Goal: Ask a question

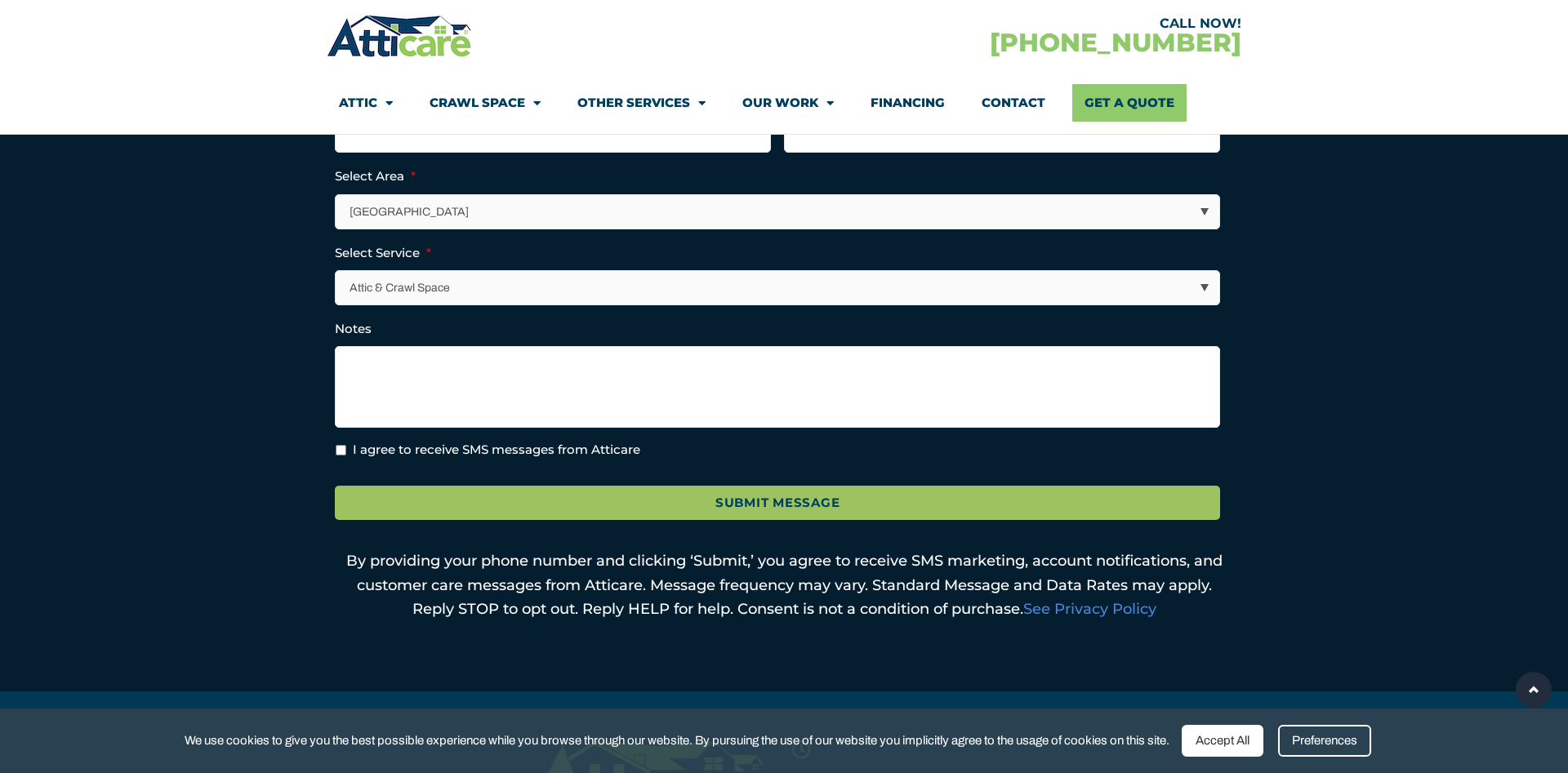
scroll to position [167, 0]
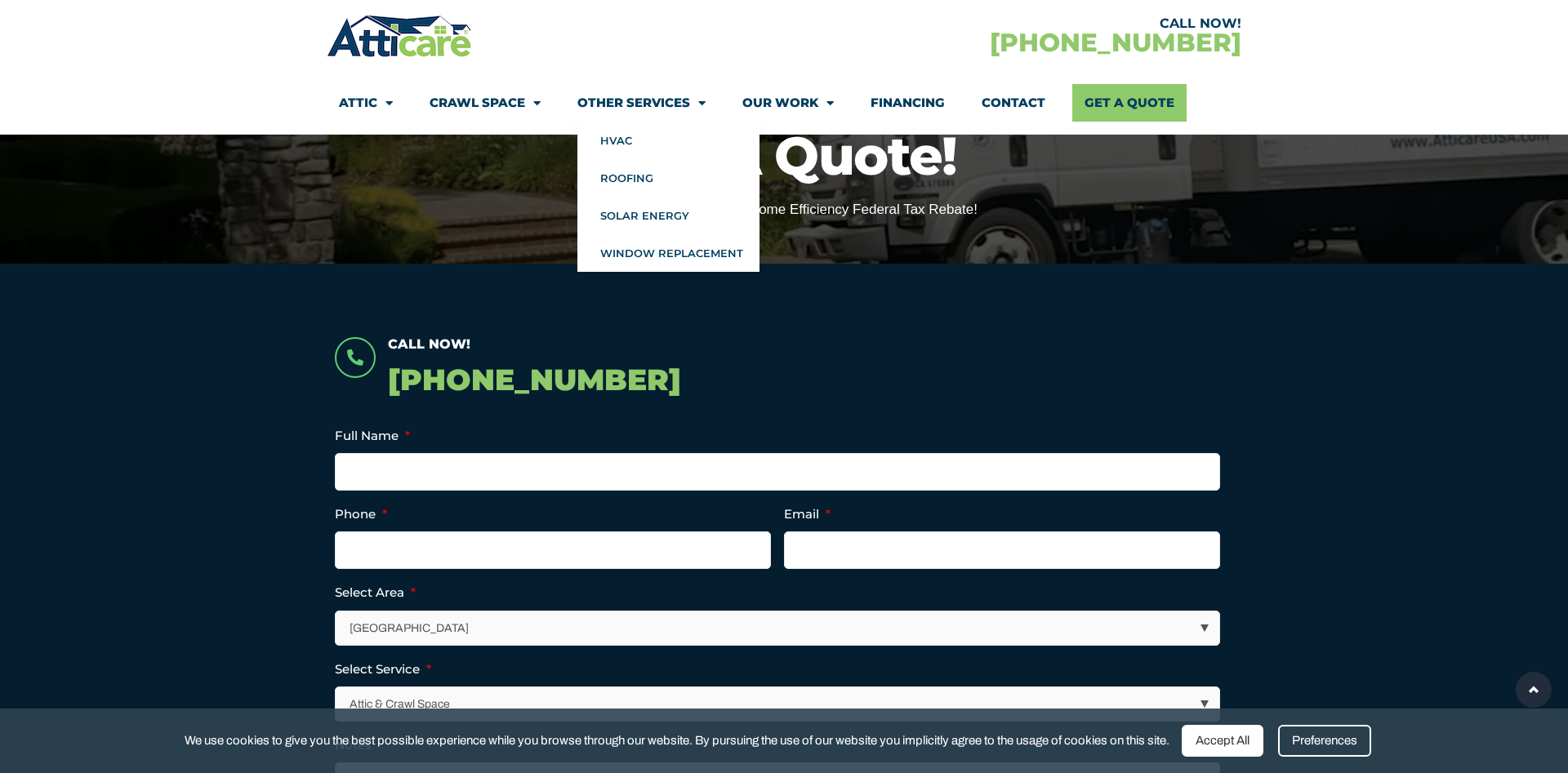
click at [695, 99] on span "Menu" at bounding box center [697, 103] width 15 height 29
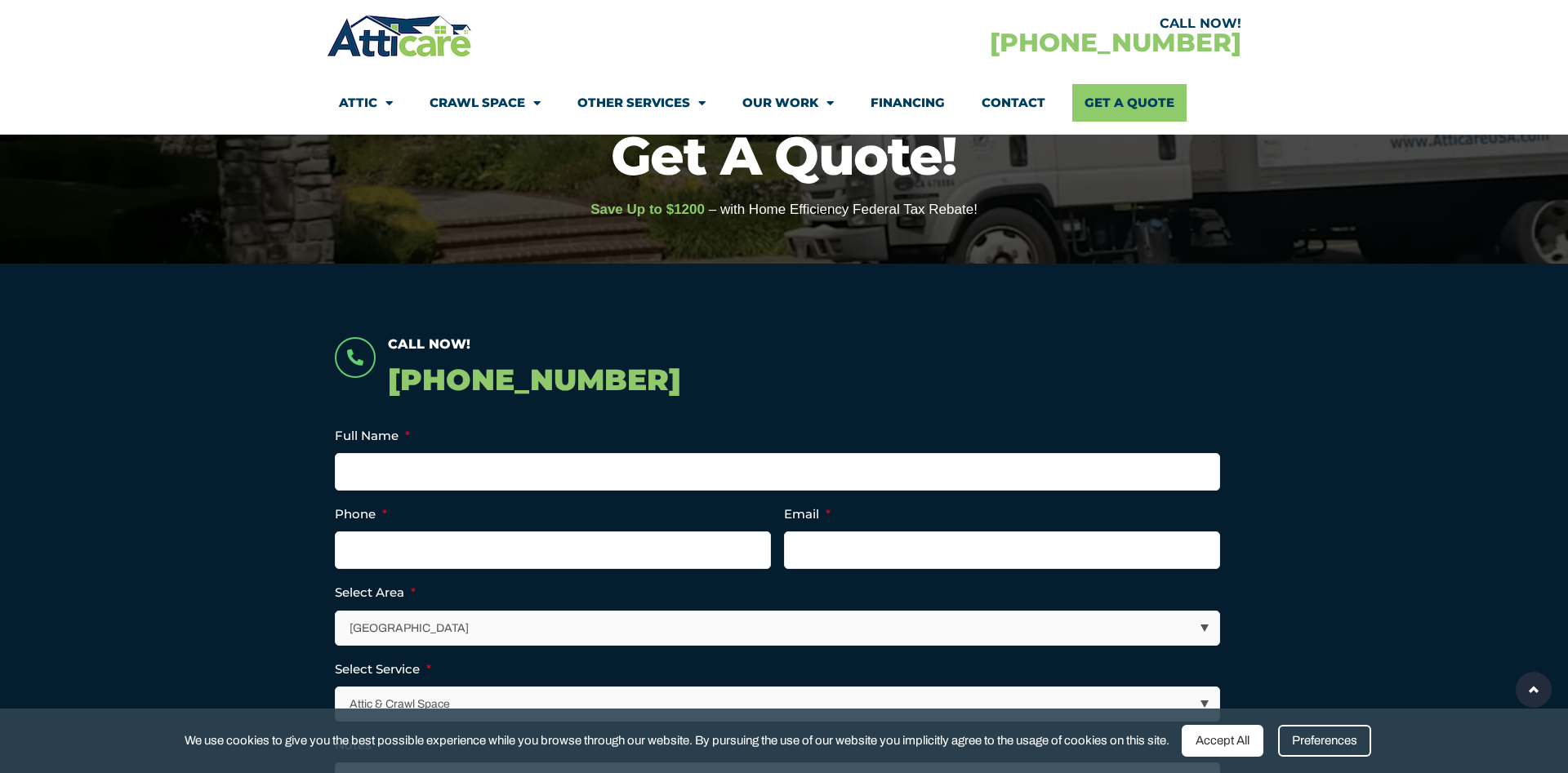
click at [695, 99] on span "Menu" at bounding box center [697, 103] width 15 height 29
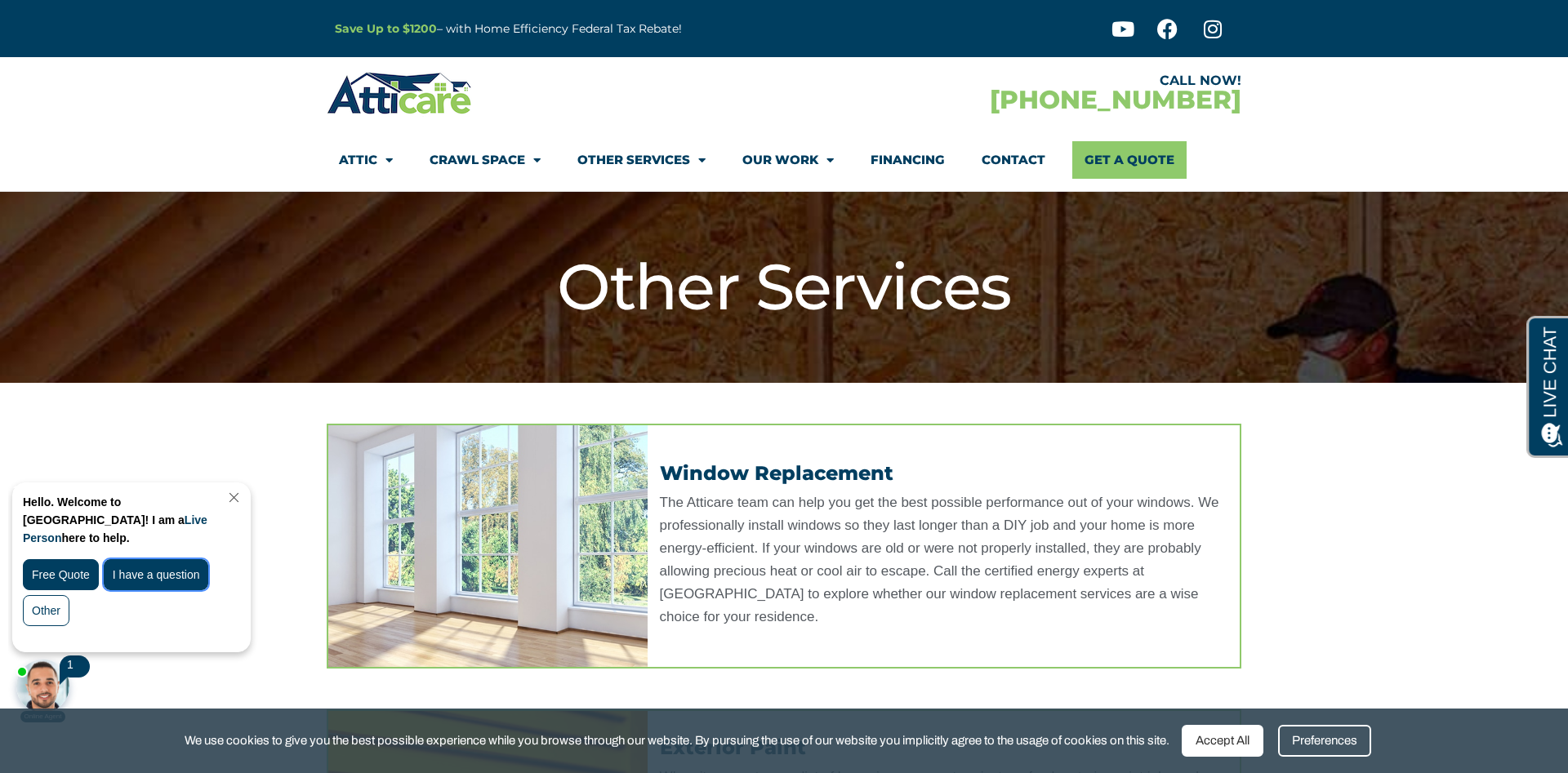
click at [159, 559] on div "I have a question" at bounding box center [156, 575] width 105 height 31
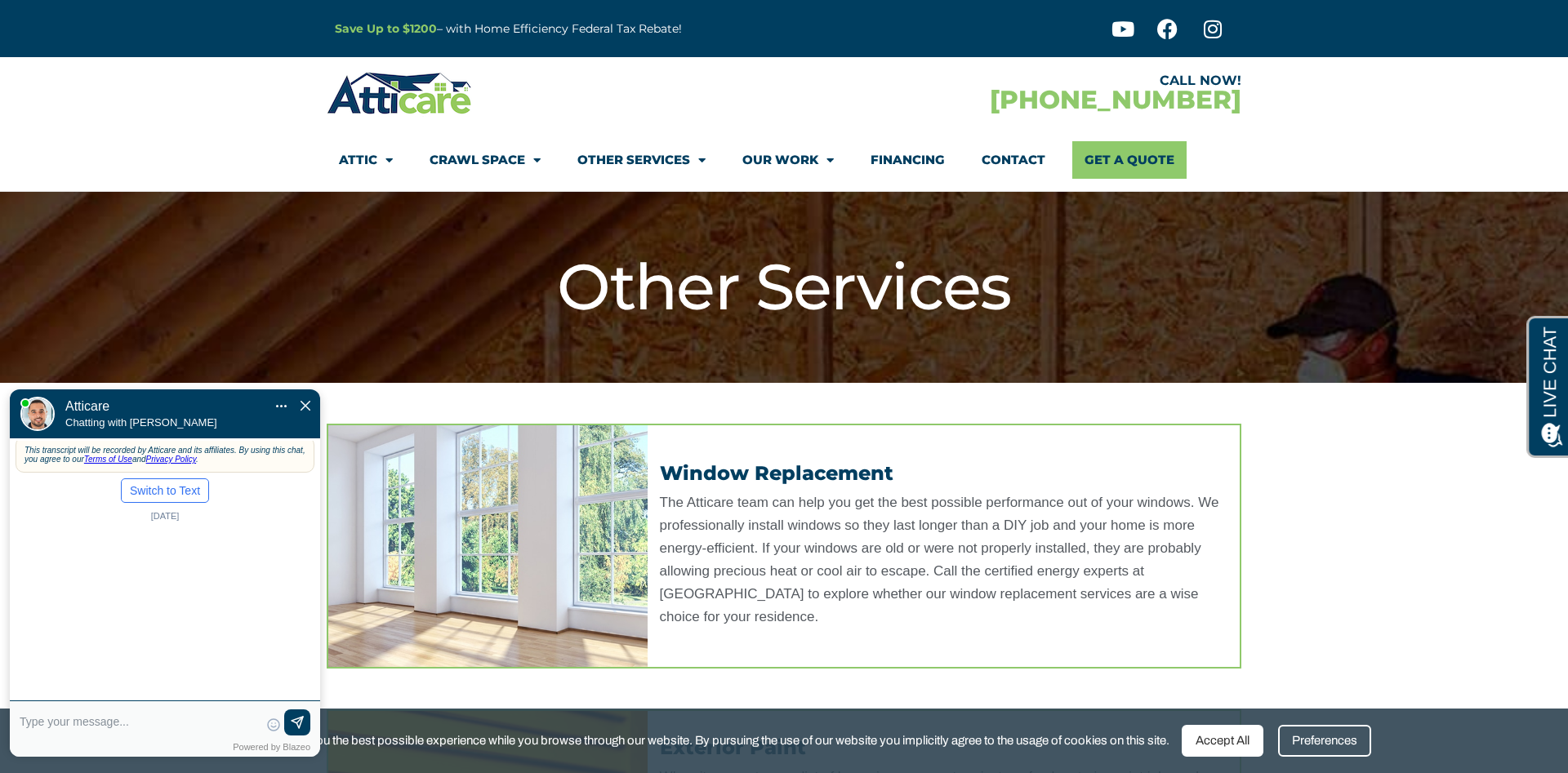
click at [119, 714] on textarea at bounding box center [139, 729] width 239 height 39
type textarea "d"
click at [35, 720] on div "d 😀 😁 😂 😃 😄 😅 😆 😇 😈 😉 😊 😋 😌 😍 😎 😏 😐 😑 😒 😓 😔 😕 😖 😗 😘 😛 😝 😞 😟 😠 😡 😢 😣 😤 😥 😦 Skip …" at bounding box center [165, 732] width 310 height 49
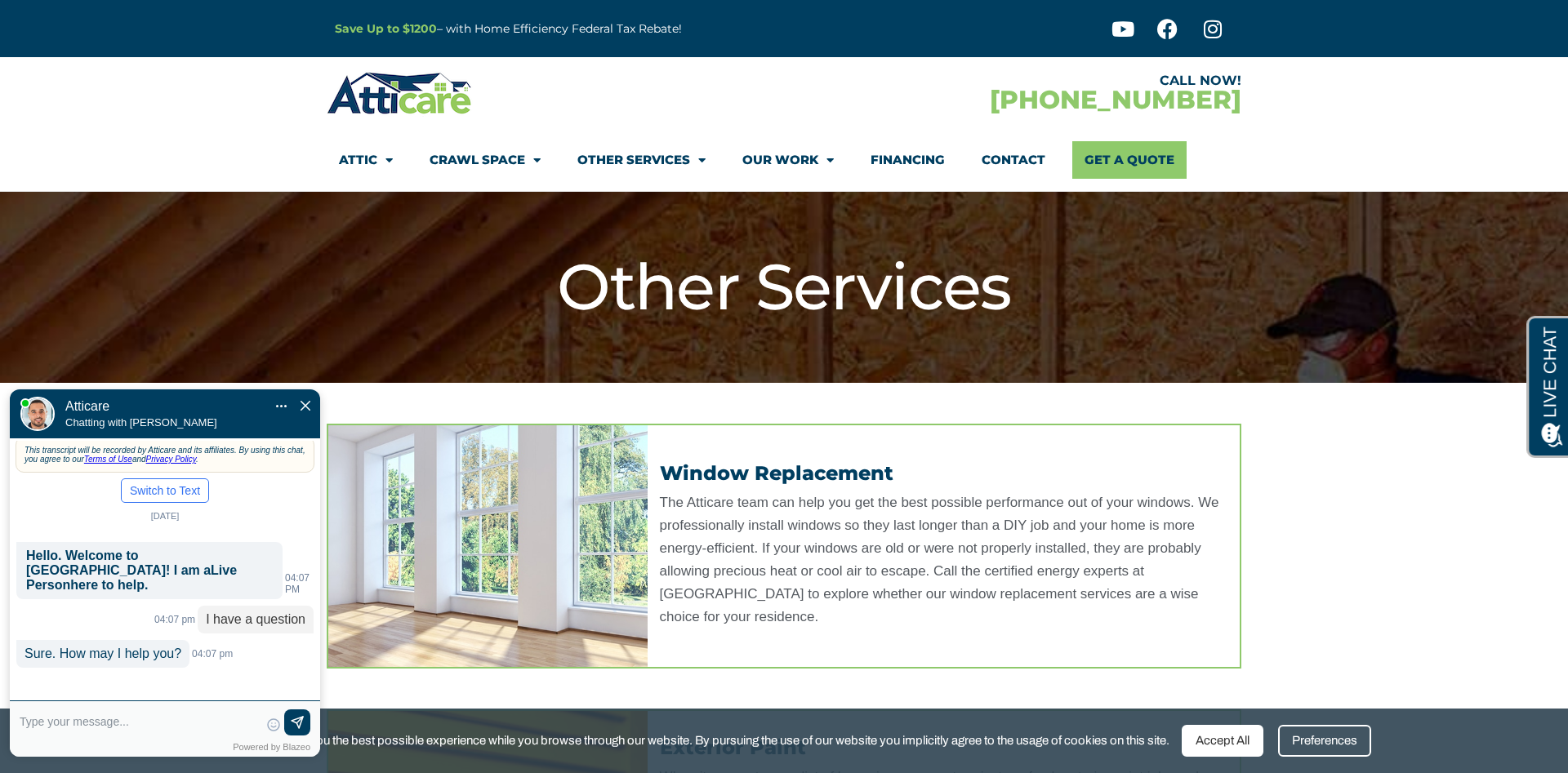
click at [144, 720] on textarea at bounding box center [139, 729] width 239 height 39
type input "do you service byc?"
type input "nyc"
click at [293, 715] on link at bounding box center [297, 723] width 26 height 26
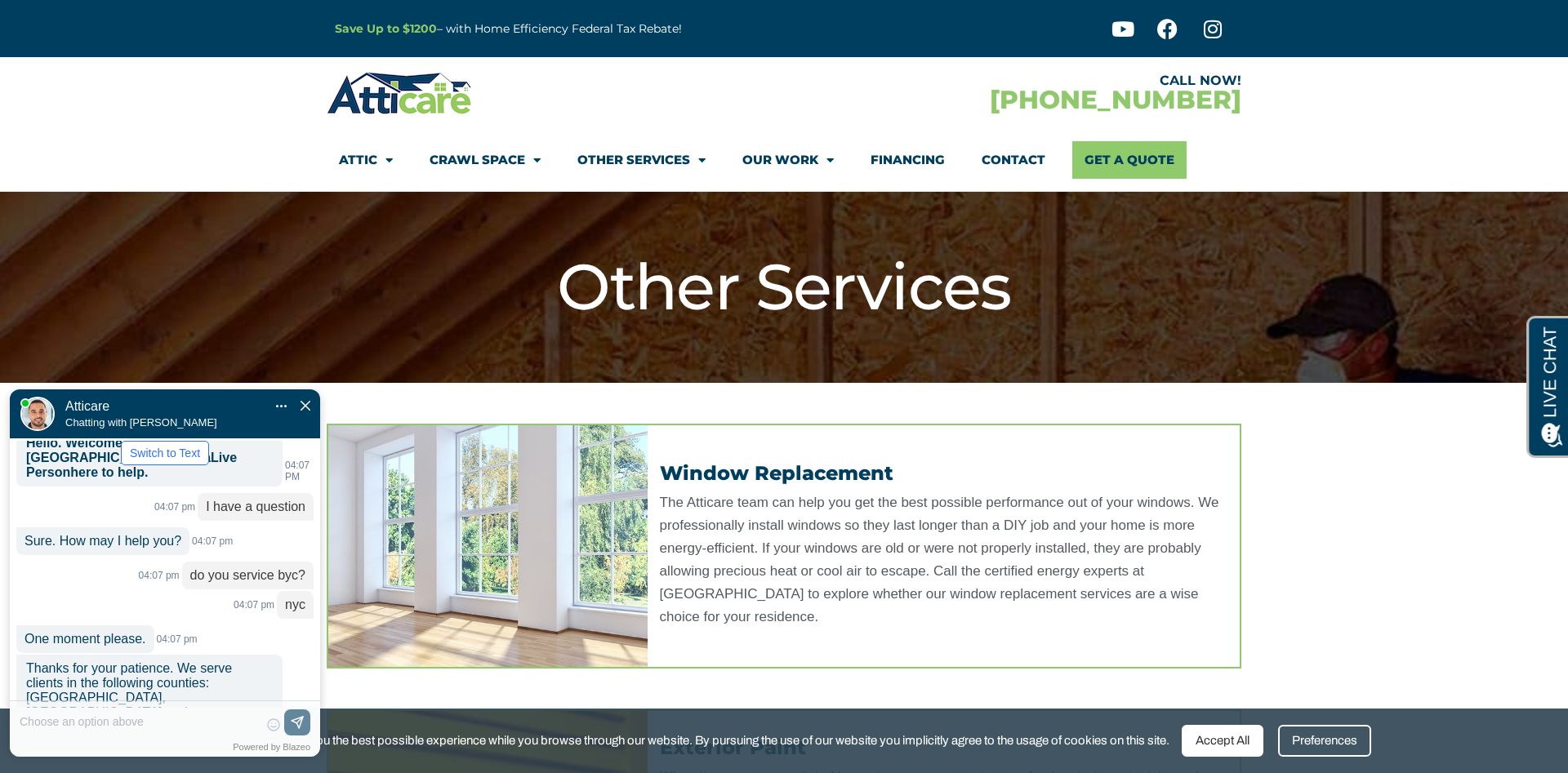
scroll to position [141, 0]
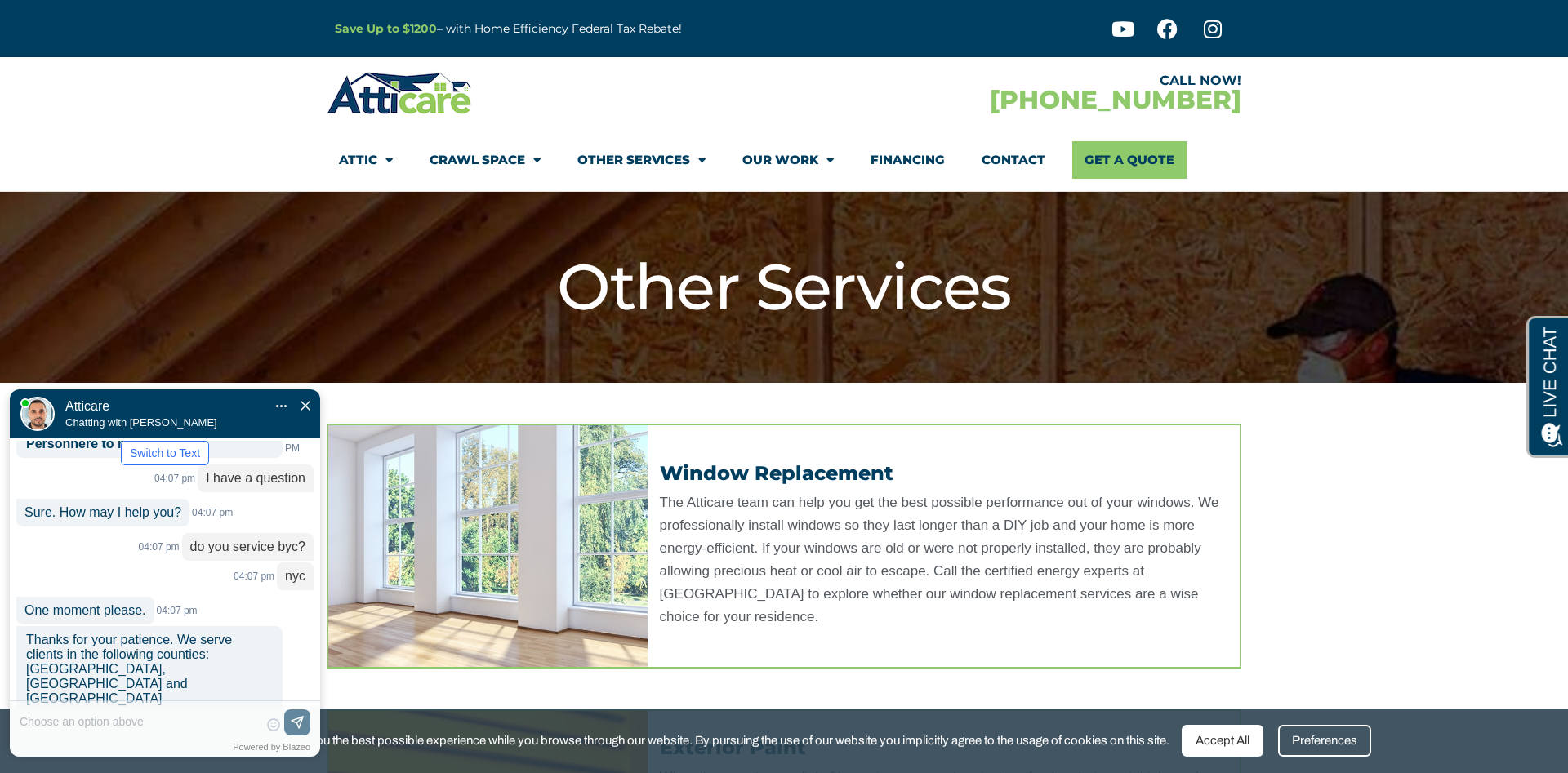
click at [229, 755] on label "New" at bounding box center [228, 762] width 23 height 13
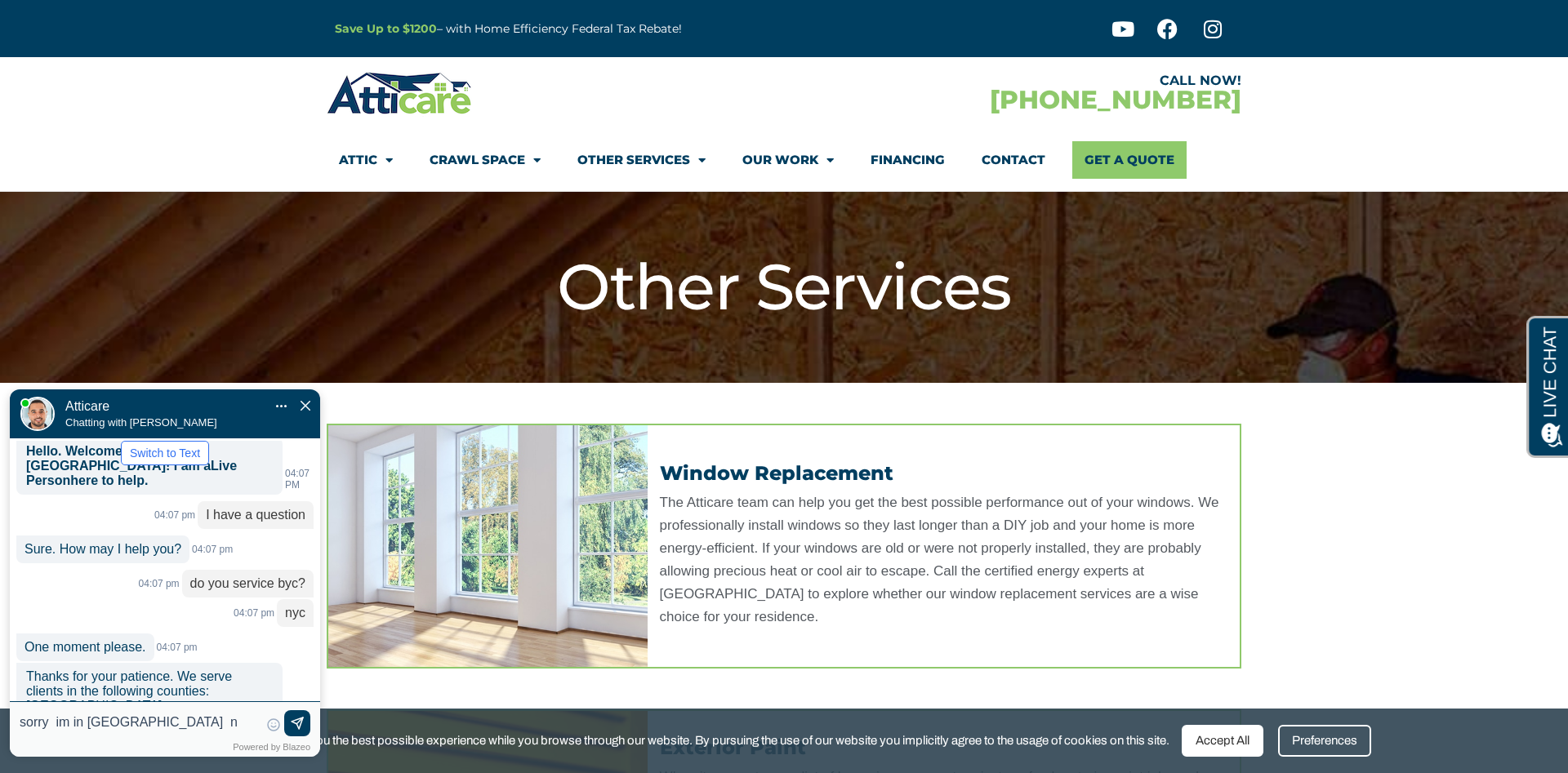
scroll to position [153, 0]
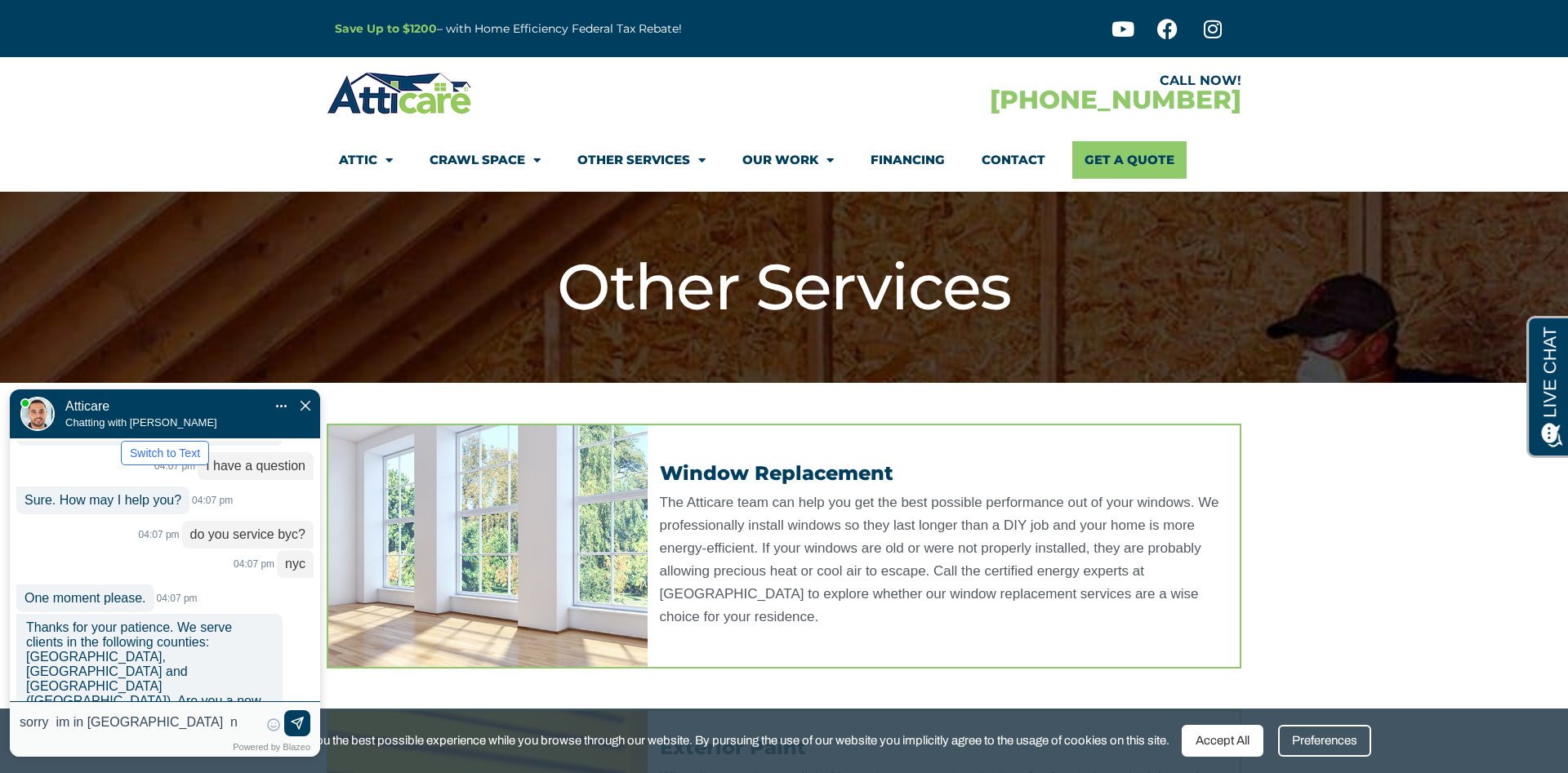
type input "sorry im in queens ny"
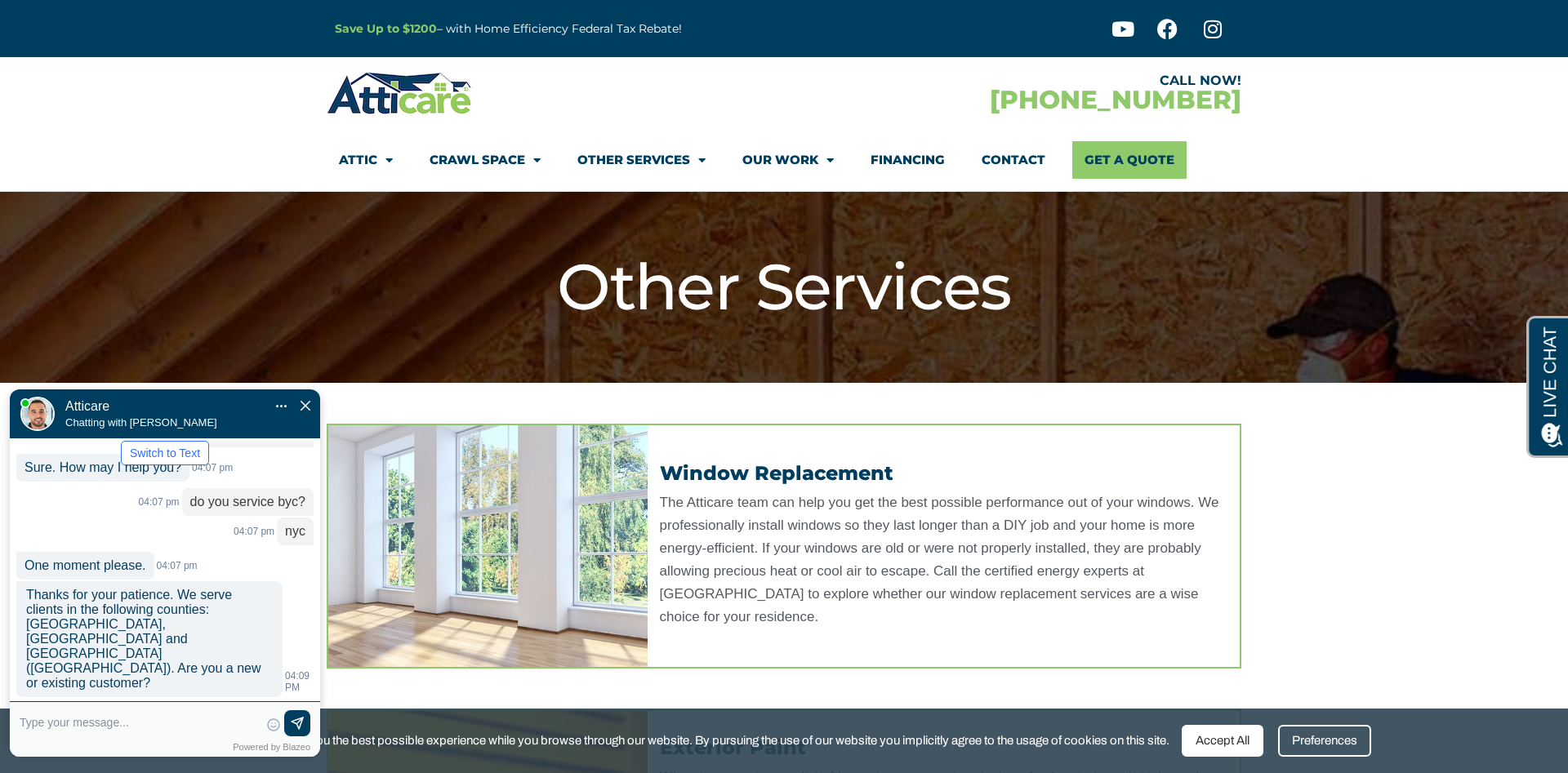
click at [196, 722] on input "text" at bounding box center [139, 723] width 239 height 25
type input "11366"
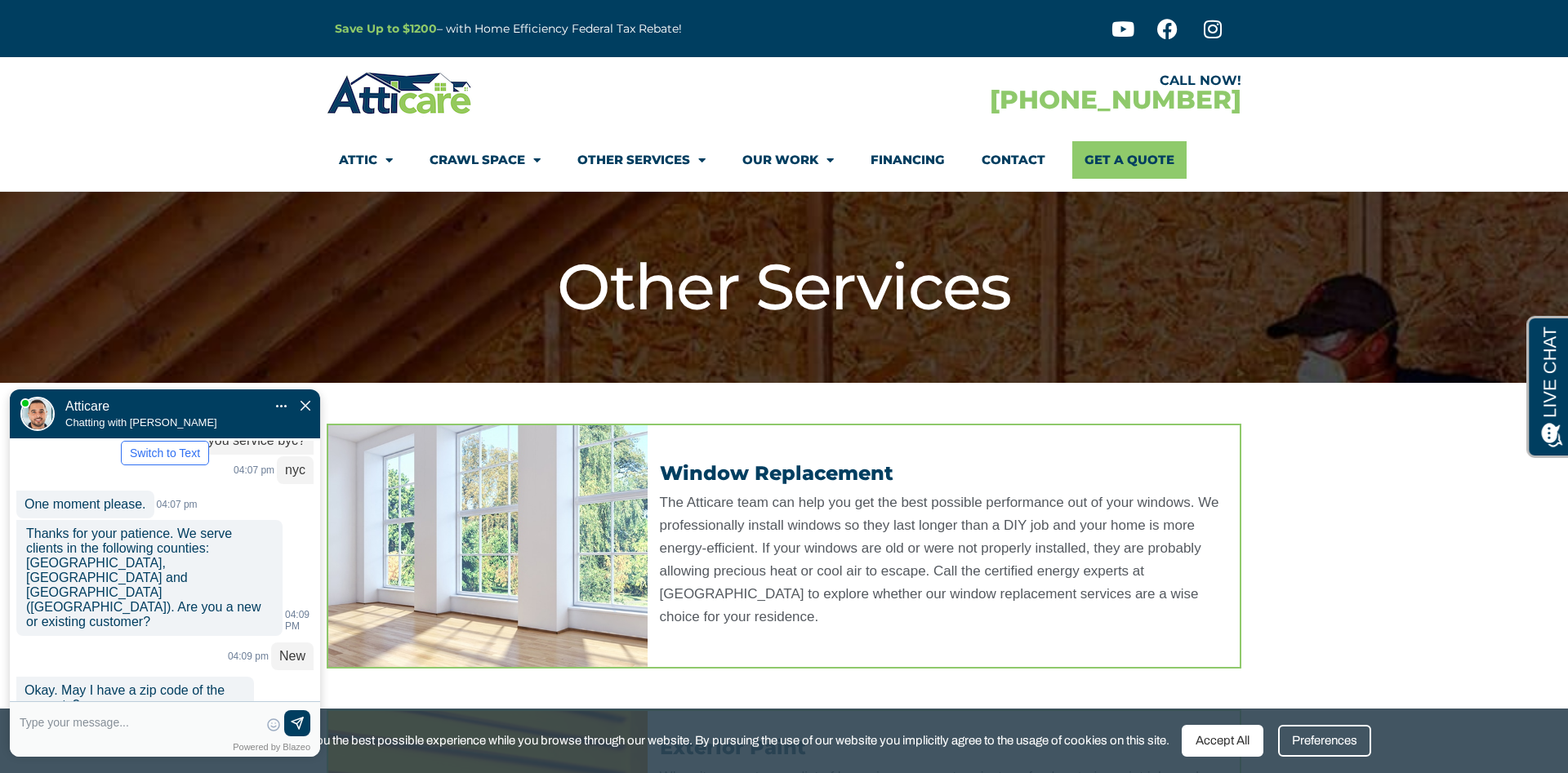
scroll to position [248, 0]
click at [70, 722] on input "text" at bounding box center [139, 723] width 239 height 25
type input "vincent smith"
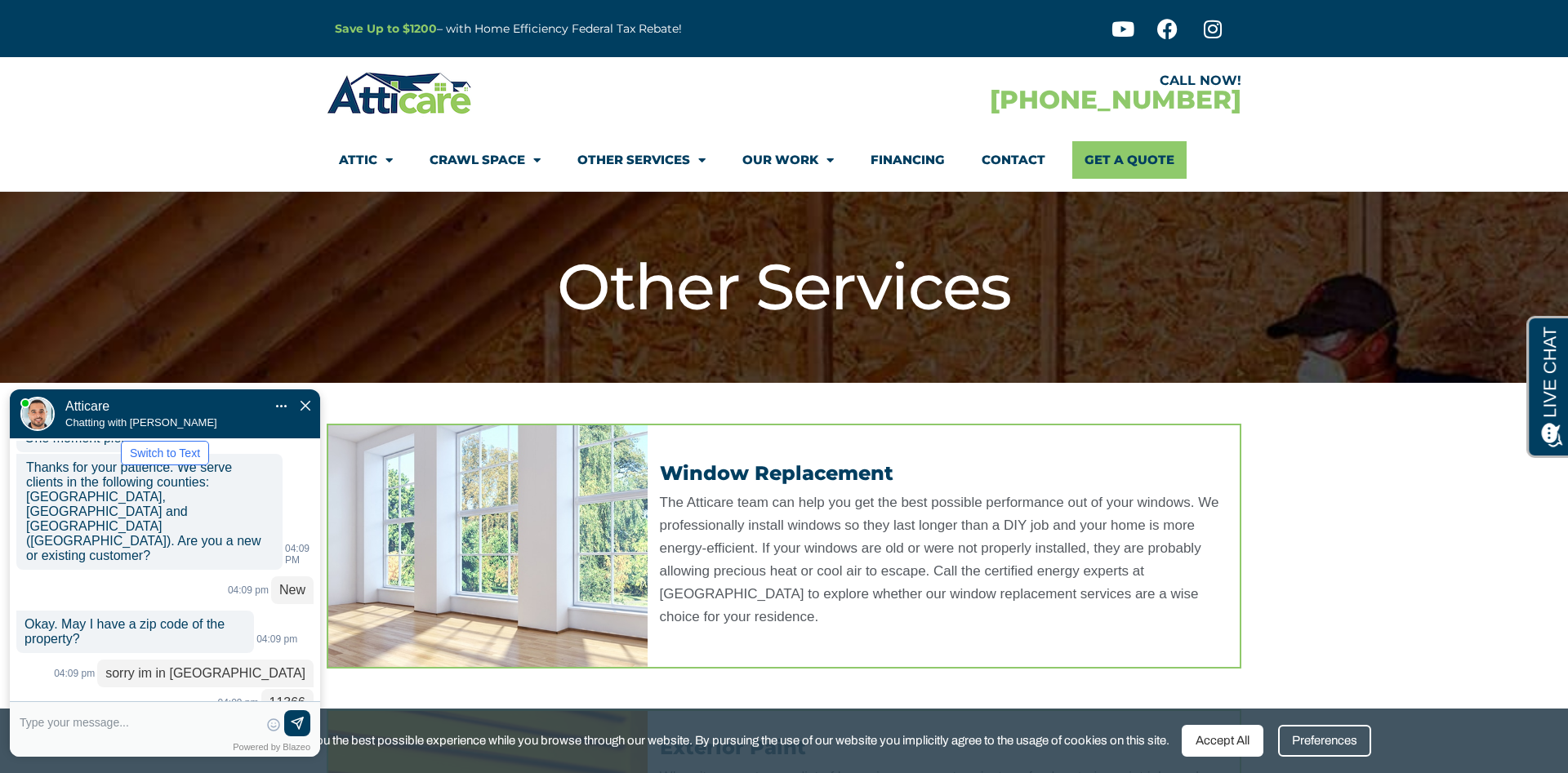
scroll to position [330, 0]
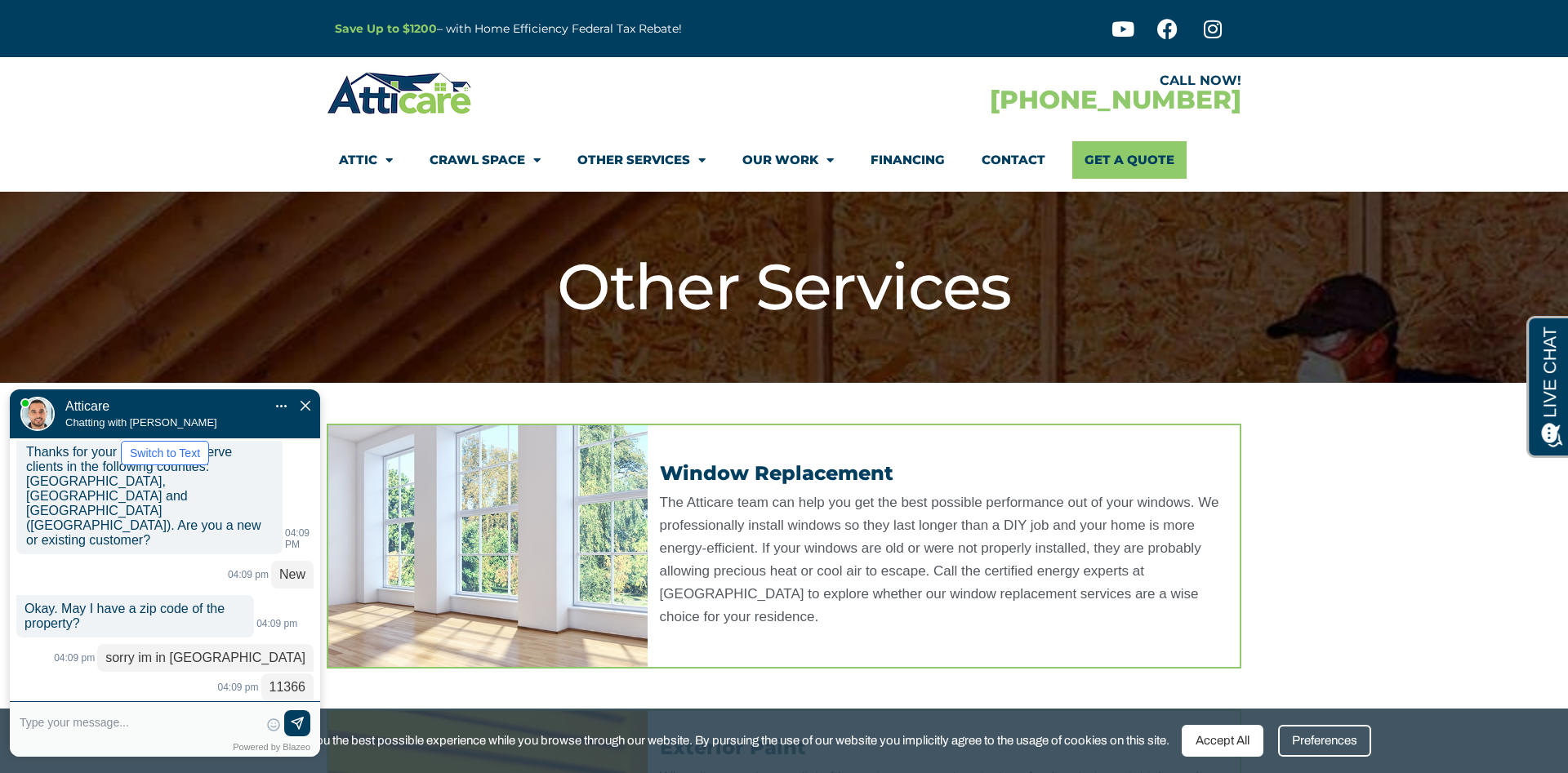
click at [130, 724] on input "text" at bounding box center [139, 723] width 239 height 25
type input "no its ok thank you"
click at [296, 725] on img at bounding box center [297, 724] width 16 height 16
